Goal: Information Seeking & Learning: Learn about a topic

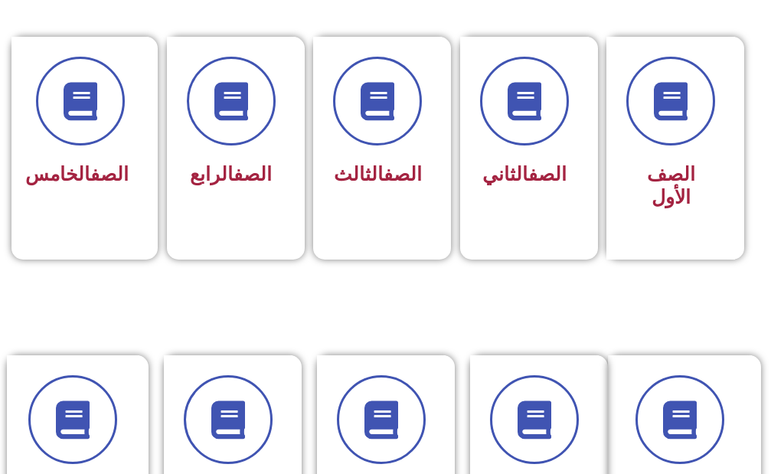
scroll to position [459, 0]
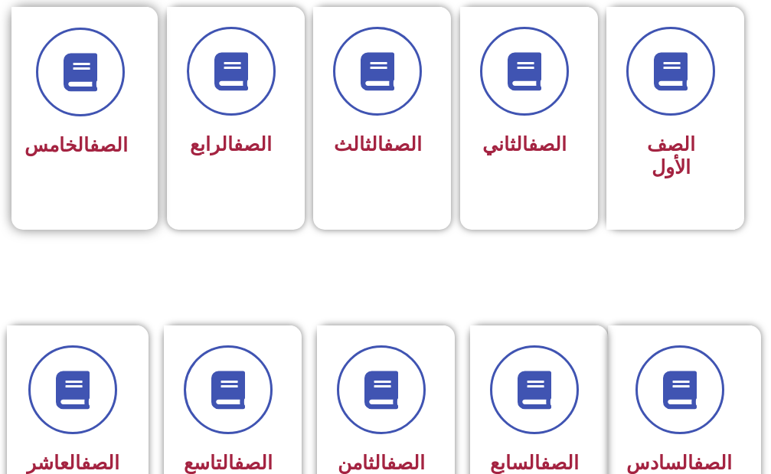
click at [34, 102] on div "الصف الخامس" at bounding box center [79, 107] width 137 height 201
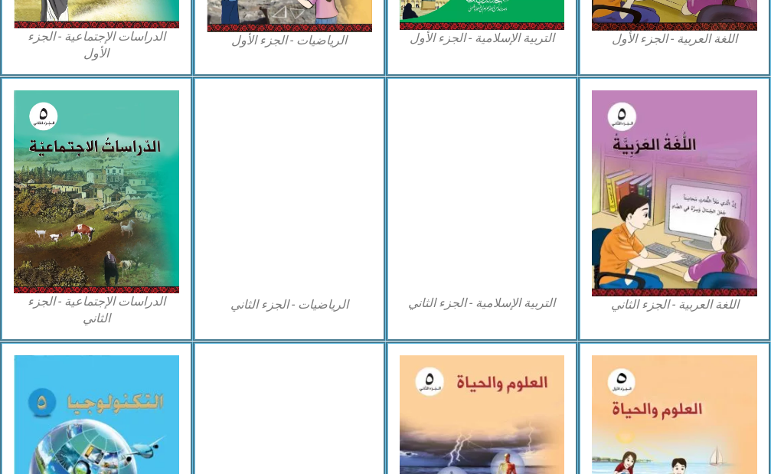
scroll to position [842, 0]
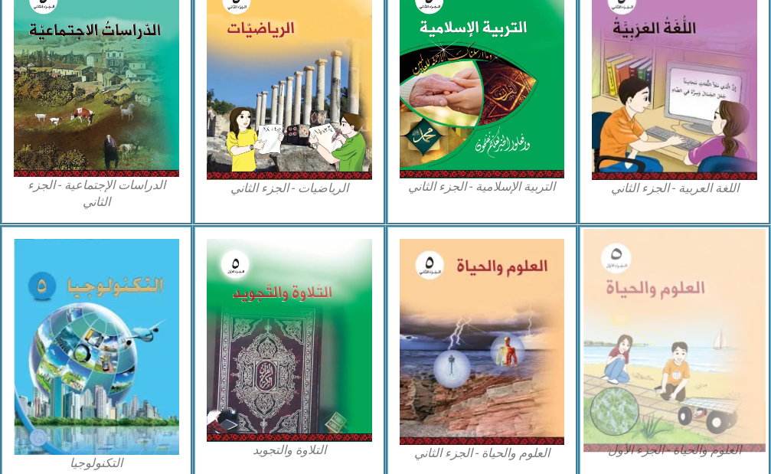
click at [638, 349] on img at bounding box center [673, 340] width 181 height 223
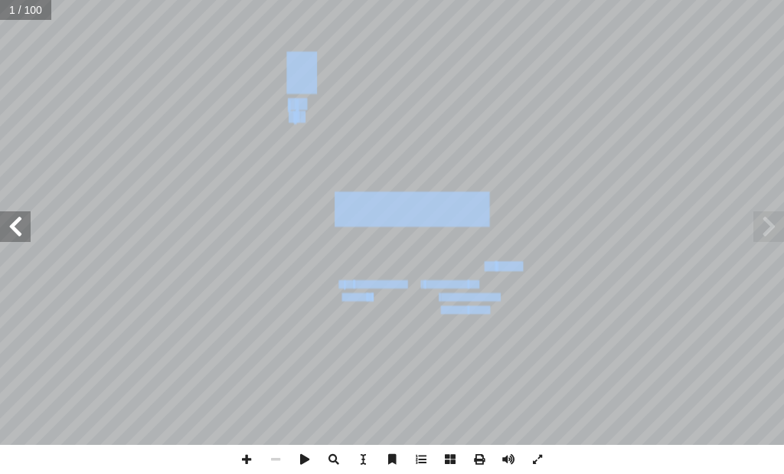
click at [8, 227] on div "العلوم والحياة [PERSON_NAME] أ ا ّ فريق الـت ب ّ بو الر أ ا د. [PERSON_NAME] ً …" at bounding box center [392, 222] width 784 height 445
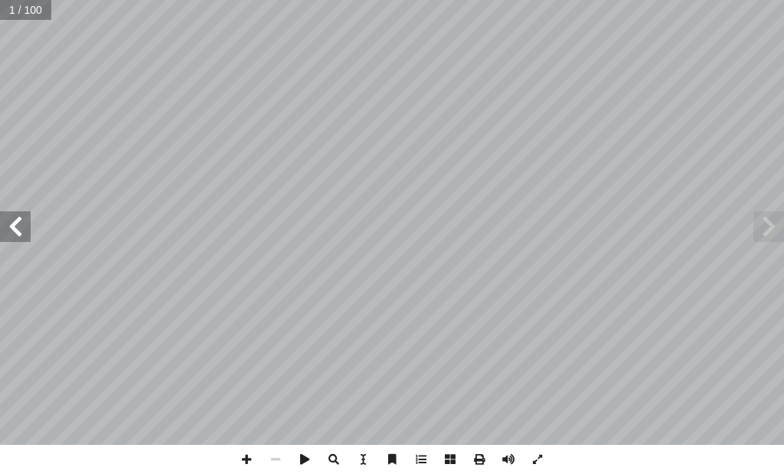
click at [12, 229] on span at bounding box center [15, 226] width 31 height 31
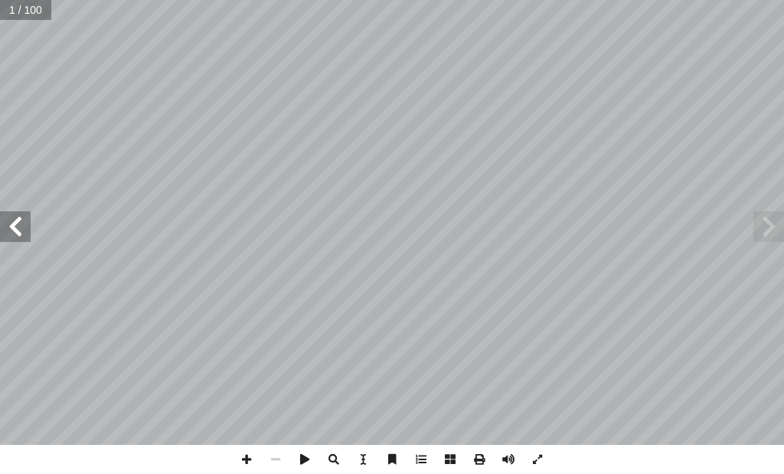
click at [12, 229] on span at bounding box center [15, 226] width 31 height 31
click at [11, 228] on span at bounding box center [15, 226] width 31 height 31
click at [11, 227] on span at bounding box center [15, 226] width 31 height 31
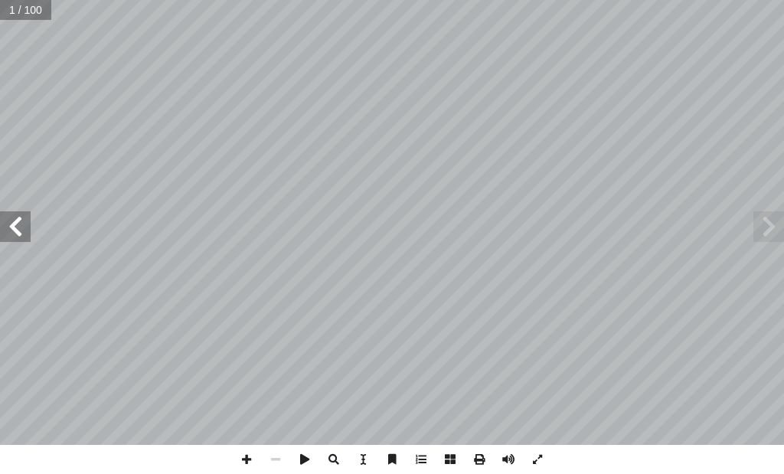
click at [9, 228] on span at bounding box center [15, 226] width 31 height 31
drag, startPoint x: 25, startPoint y: 237, endPoint x: 21, endPoint y: 229, distance: 9.6
click at [24, 233] on span at bounding box center [15, 226] width 31 height 31
click at [18, 227] on span at bounding box center [15, 226] width 31 height 31
click at [242, 460] on span at bounding box center [246, 459] width 29 height 29
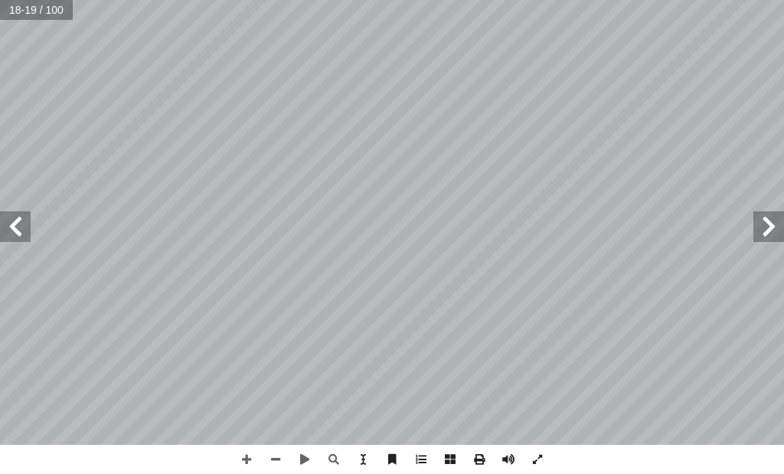
click at [769, 229] on span at bounding box center [768, 226] width 31 height 31
click at [21, 227] on span at bounding box center [15, 226] width 31 height 31
click at [20, 222] on span at bounding box center [15, 226] width 31 height 31
